Goal: Task Accomplishment & Management: Complete application form

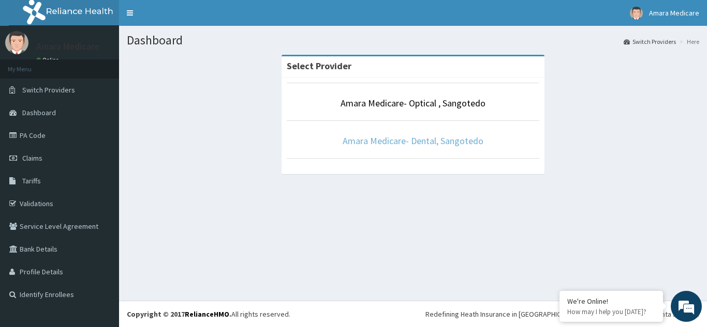
click at [395, 142] on link "Amara Medicare- Dental, Sangotedo" at bounding box center [412, 141] width 141 height 12
click at [397, 142] on link "Amara Medicare- Dental, Sangotedo" at bounding box center [412, 141] width 141 height 12
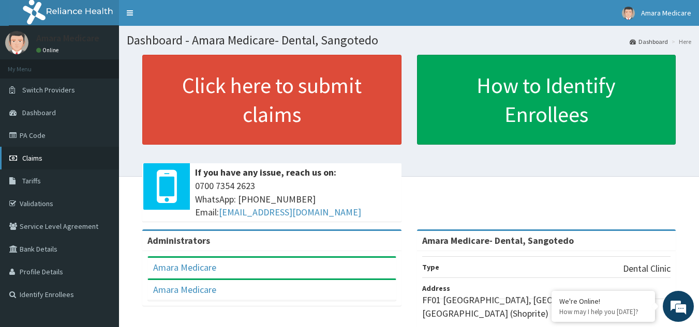
click at [30, 159] on span "Claims" at bounding box center [32, 158] width 20 height 9
click at [31, 158] on span "Claims" at bounding box center [32, 158] width 20 height 9
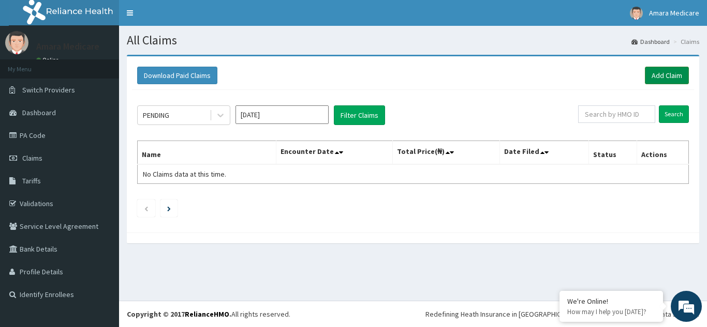
click at [665, 77] on link "Add Claim" at bounding box center [667, 76] width 44 height 18
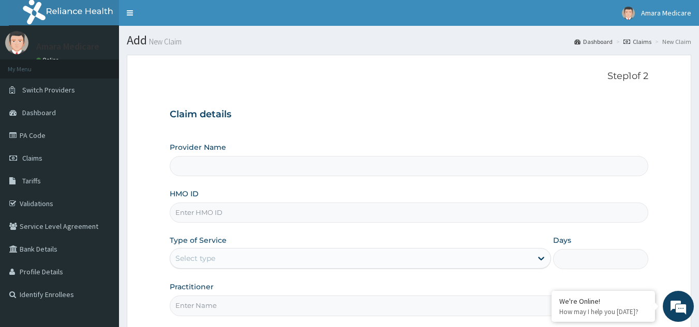
type input "Amara Medicare- Dental, Sangotedo"
click at [195, 213] on input "HMO ID" at bounding box center [409, 213] width 479 height 20
paste input "NGC/10009/A"
type input "NGC/10009/A"
click at [210, 259] on div "Select type" at bounding box center [195, 258] width 40 height 10
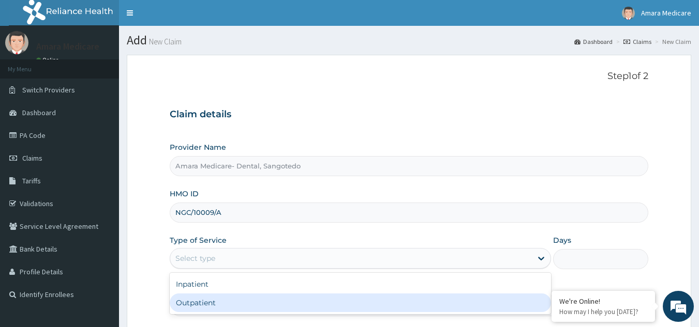
click at [191, 305] on div "Outpatient" at bounding box center [360, 303] width 381 height 19
type input "1"
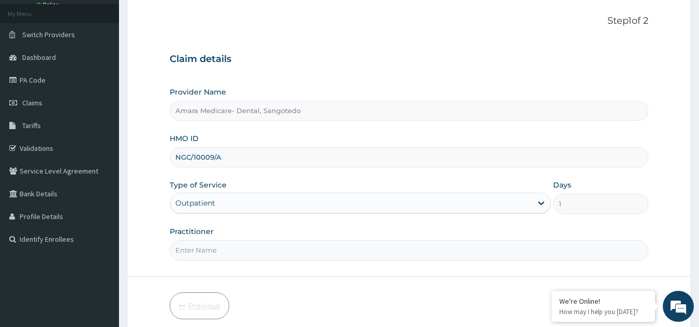
scroll to position [98, 0]
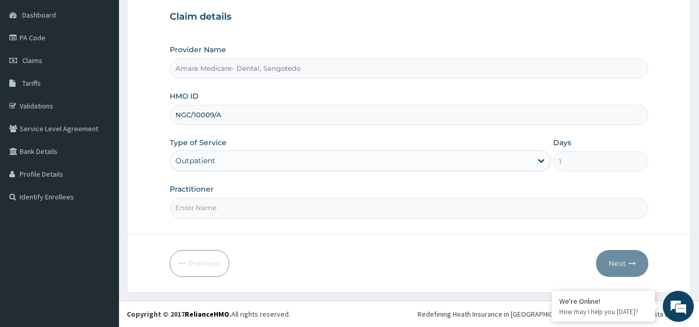
click at [199, 211] on input "Practitioner" at bounding box center [409, 208] width 479 height 20
type input "DR OFFIONG"
click at [622, 259] on button "Next" at bounding box center [622, 263] width 52 height 27
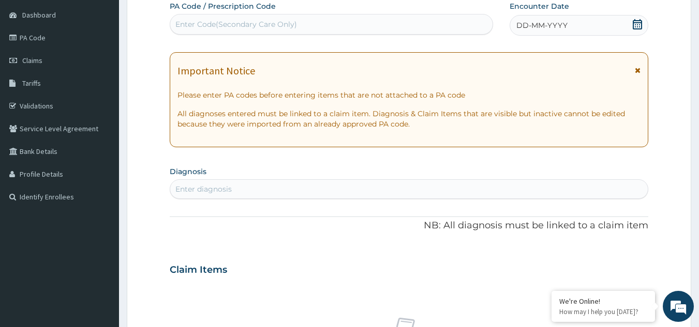
click at [258, 23] on div "Enter Code(Secondary Care Only)" at bounding box center [236, 24] width 122 height 10
type input "DENTALCARIES"
click at [253, 25] on div "Enter Code(Secondary Care Only)" at bounding box center [331, 24] width 323 height 17
paste input "PA/FB5E7D"
type input "PA/FB5E7D"
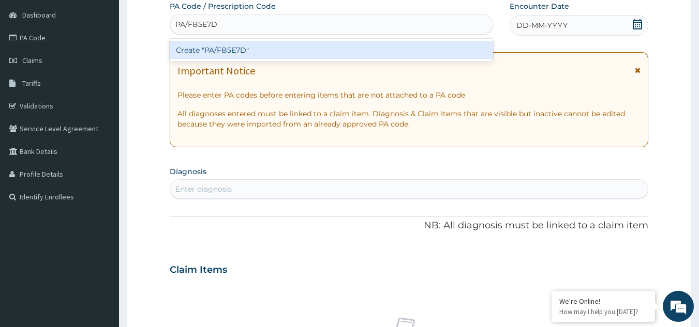
click at [240, 51] on div "Create "PA/FB5E7D"" at bounding box center [332, 50] width 324 height 19
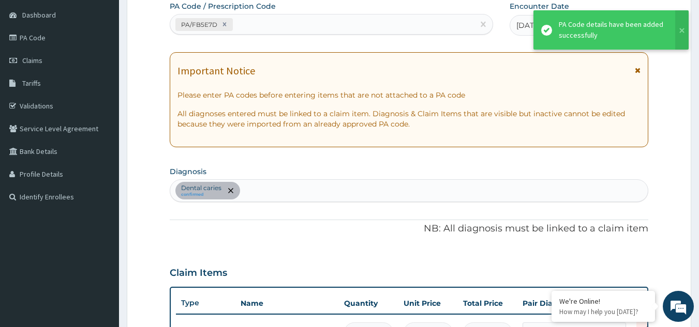
scroll to position [374, 0]
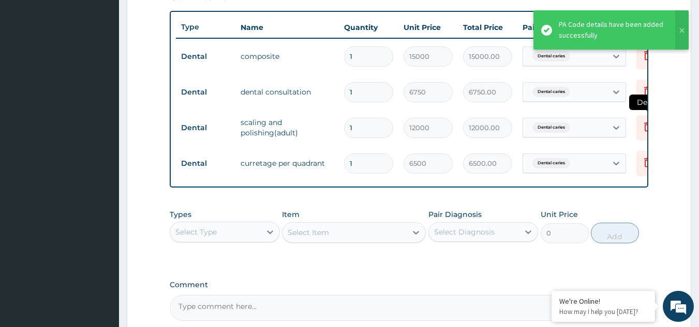
click at [639, 131] on icon at bounding box center [647, 127] width 23 height 25
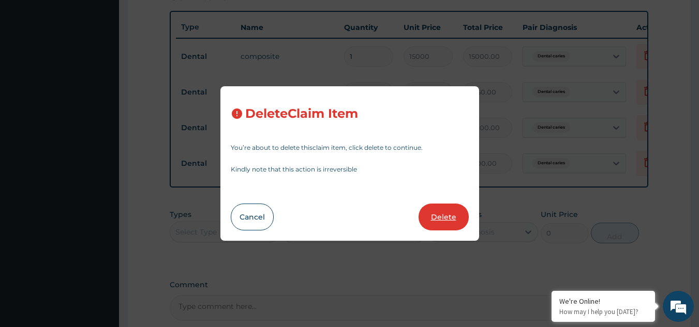
click at [448, 219] on button "Delete" at bounding box center [444, 217] width 50 height 27
type input "6500"
type input "6500.00"
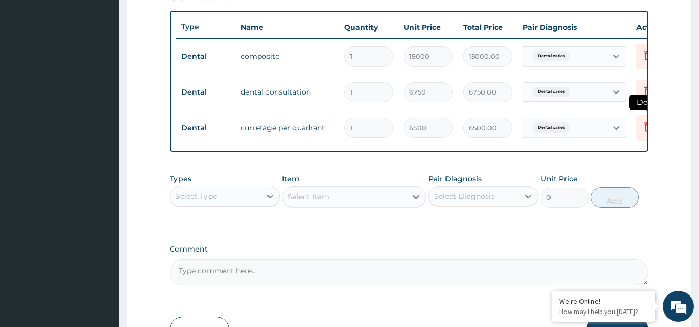
click at [641, 129] on icon at bounding box center [647, 127] width 12 height 12
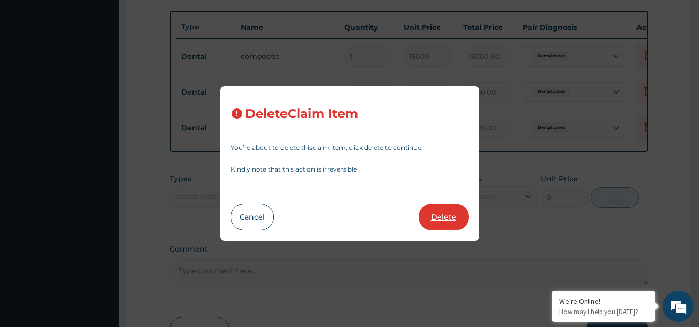
click at [449, 220] on button "Delete" at bounding box center [444, 217] width 50 height 27
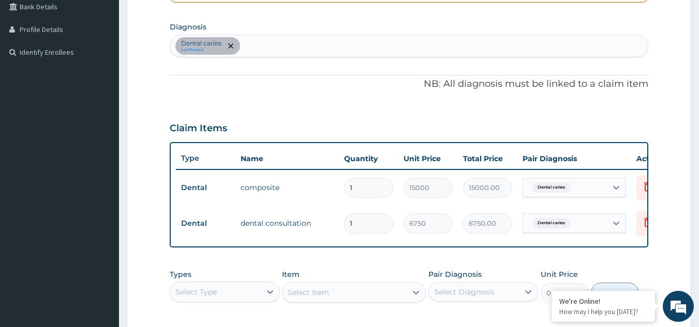
scroll to position [322, 0]
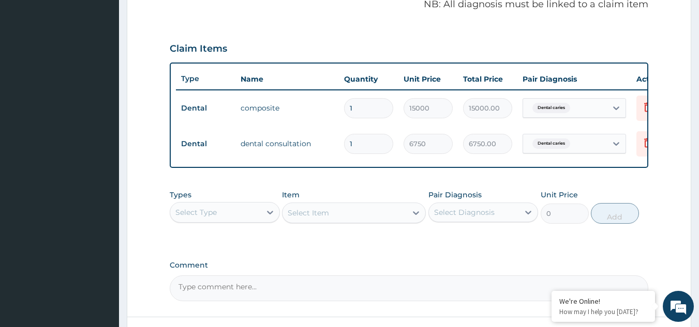
click at [242, 221] on div "Select Type" at bounding box center [215, 212] width 91 height 17
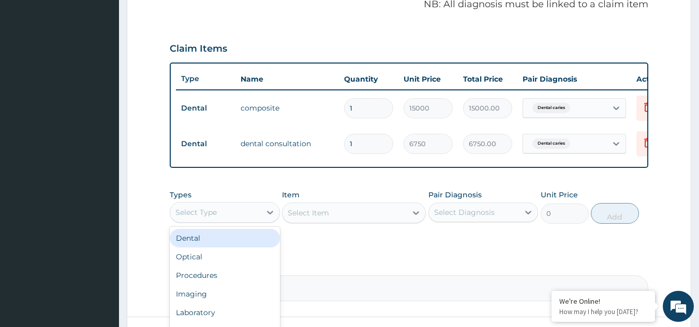
click at [197, 243] on div "Dental" at bounding box center [225, 238] width 110 height 19
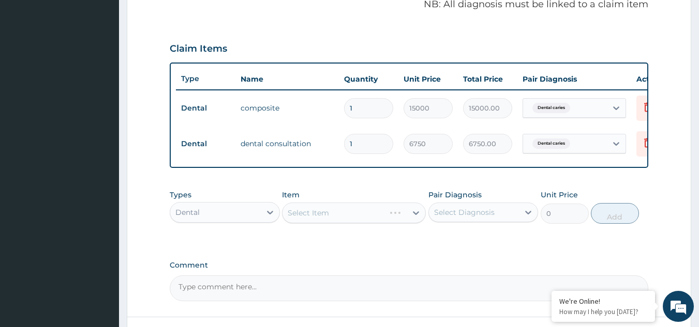
click at [330, 222] on div "Select Item" at bounding box center [354, 213] width 144 height 21
click at [326, 218] on div "Select Item" at bounding box center [308, 213] width 41 height 10
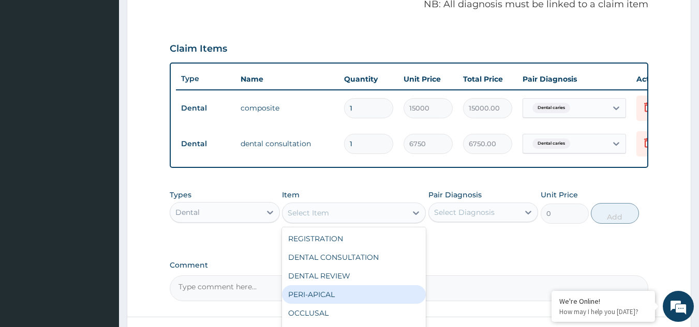
click at [326, 303] on div "PERI-APICAL" at bounding box center [354, 295] width 144 height 19
type input "4000"
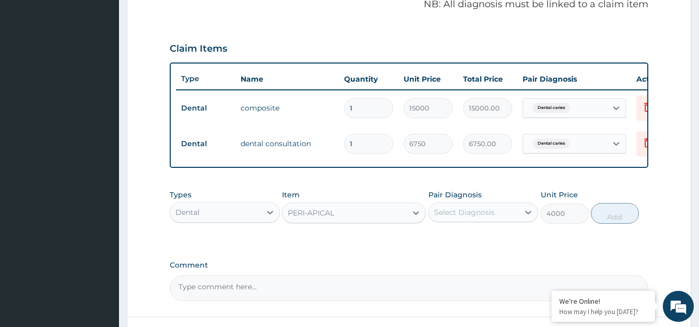
click at [483, 218] on div "Select Diagnosis" at bounding box center [464, 212] width 61 height 10
click at [464, 243] on label "Dental caries" at bounding box center [469, 238] width 49 height 10
checkbox input "true"
click at [605, 221] on button "Add" at bounding box center [615, 213] width 48 height 21
type input "0"
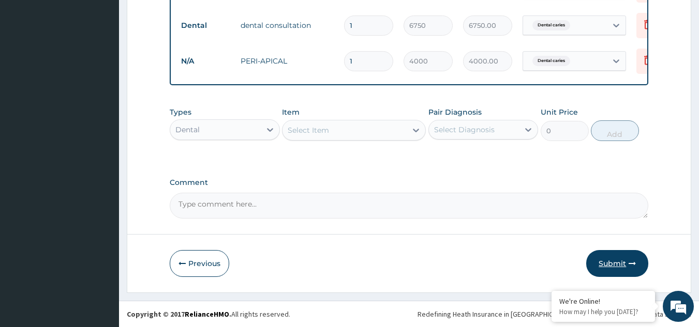
click at [611, 265] on button "Submit" at bounding box center [617, 263] width 62 height 27
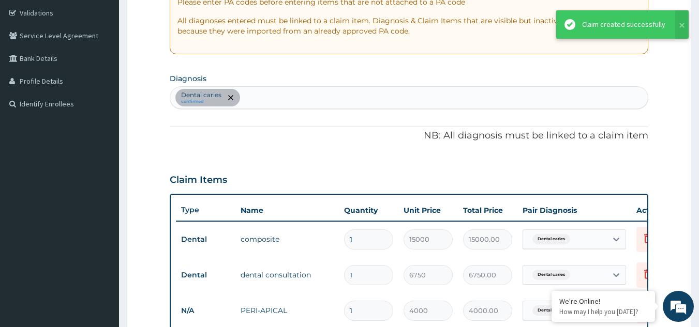
scroll to position [190, 0]
